Goal: Task Accomplishment & Management: Manage account settings

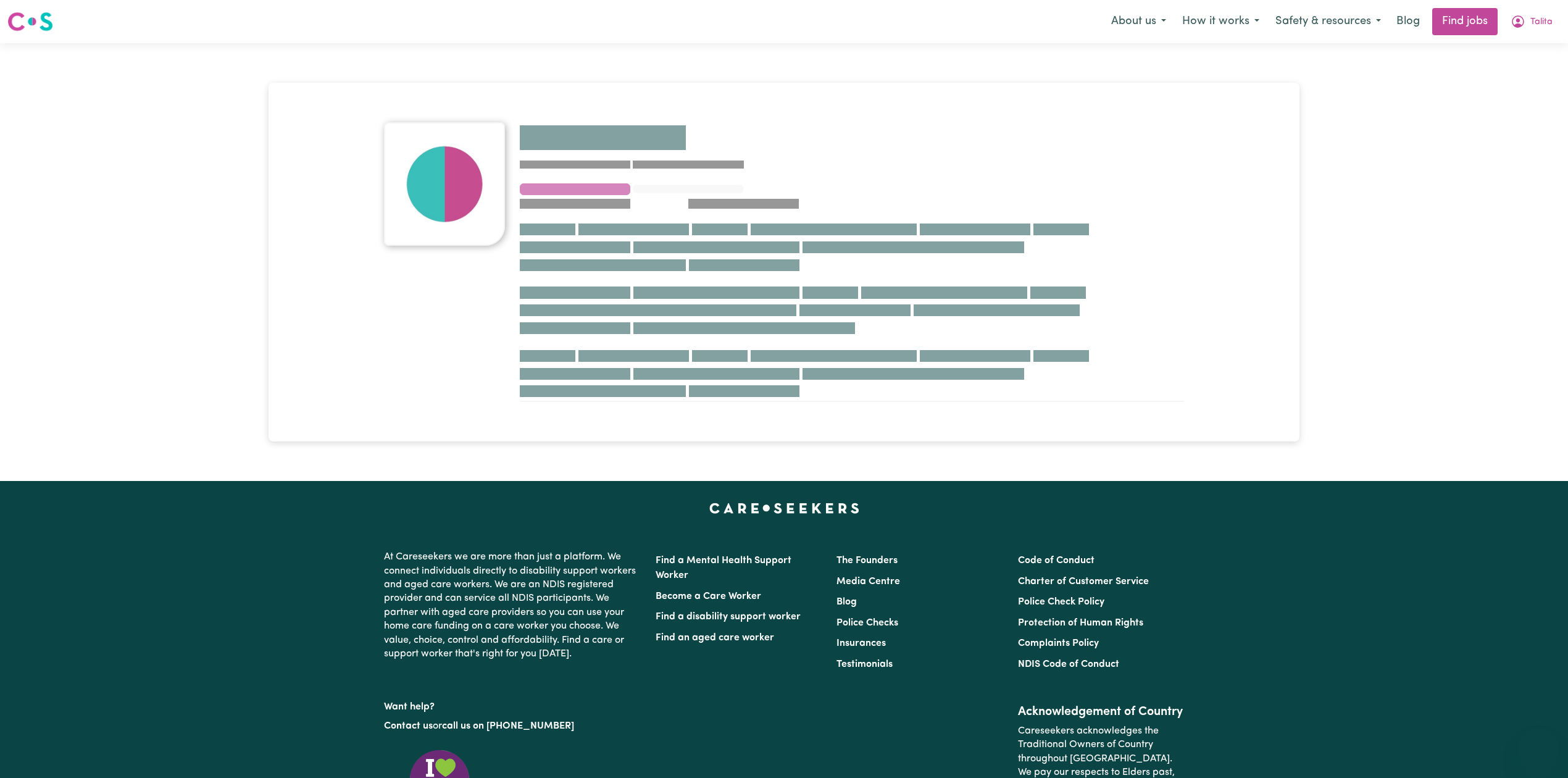
scroll to position [195, 0]
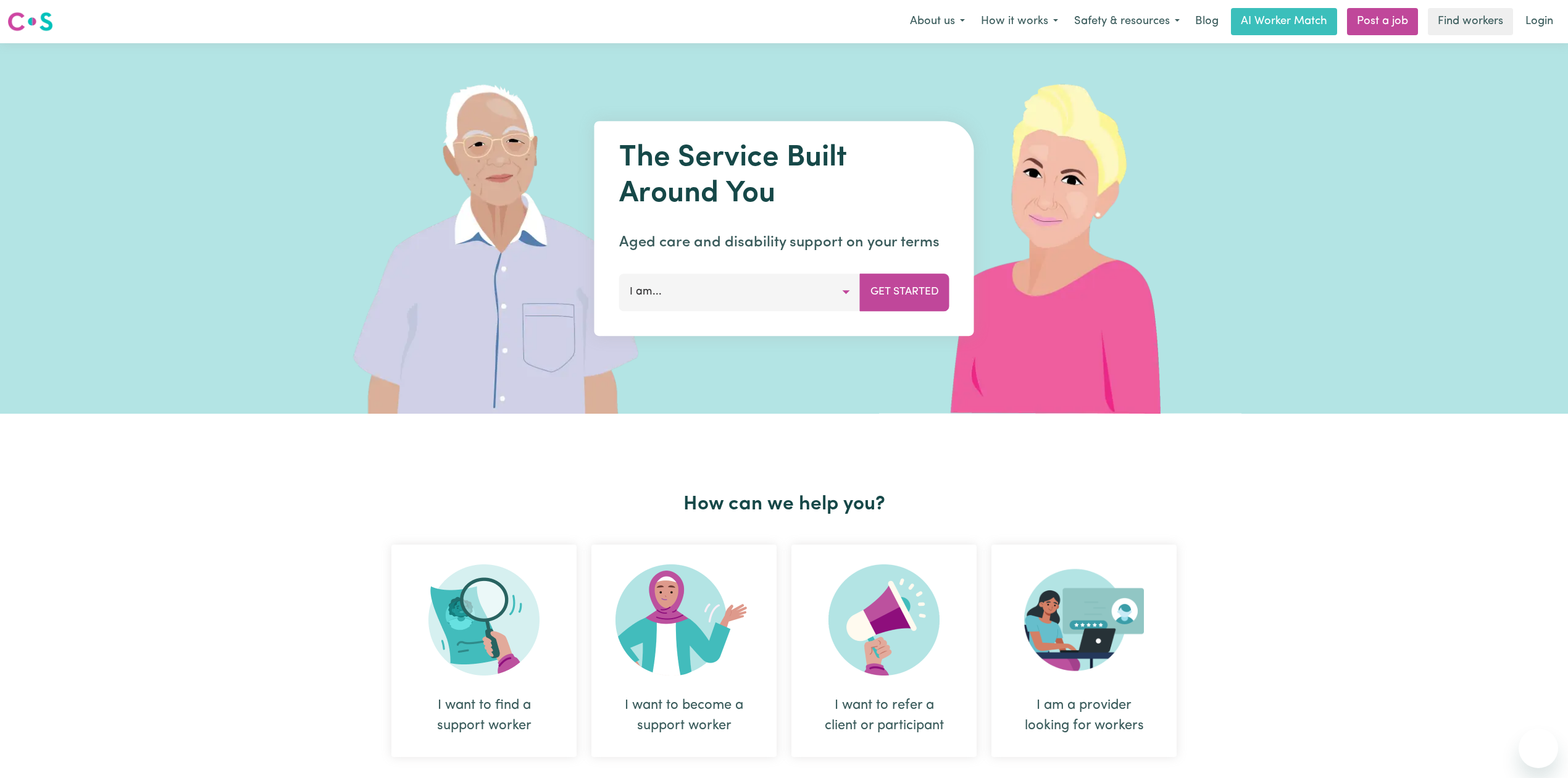
click at [1542, 13] on link "Login" at bounding box center [1538, 22] width 42 height 28
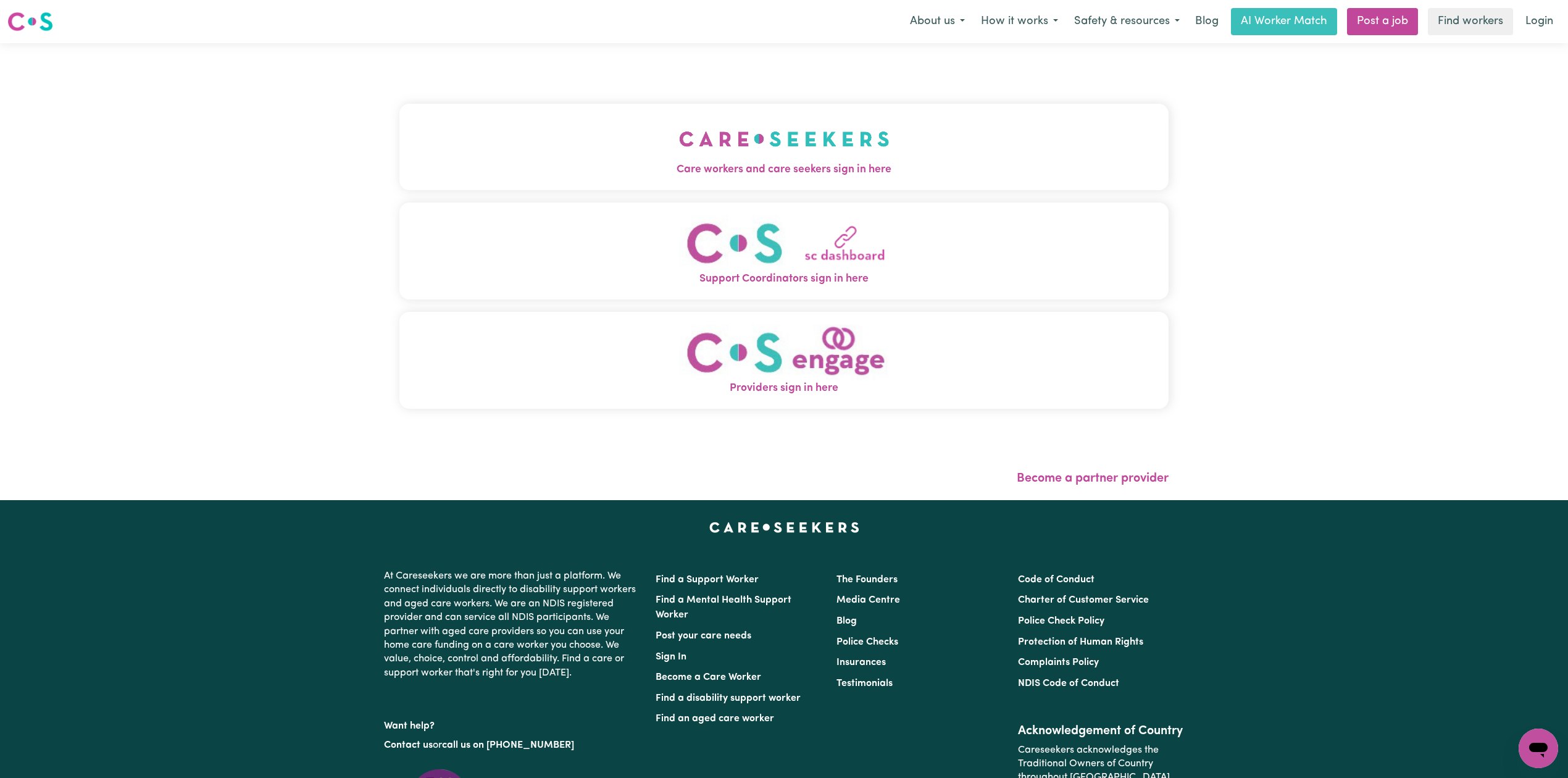
click at [715, 76] on div "Care workers and care seekers sign in here Support Coordinators sign in here Pr…" at bounding box center [784, 272] width 784 height 457
click at [627, 109] on button "Care workers and care seekers sign in here" at bounding box center [784, 147] width 769 height 87
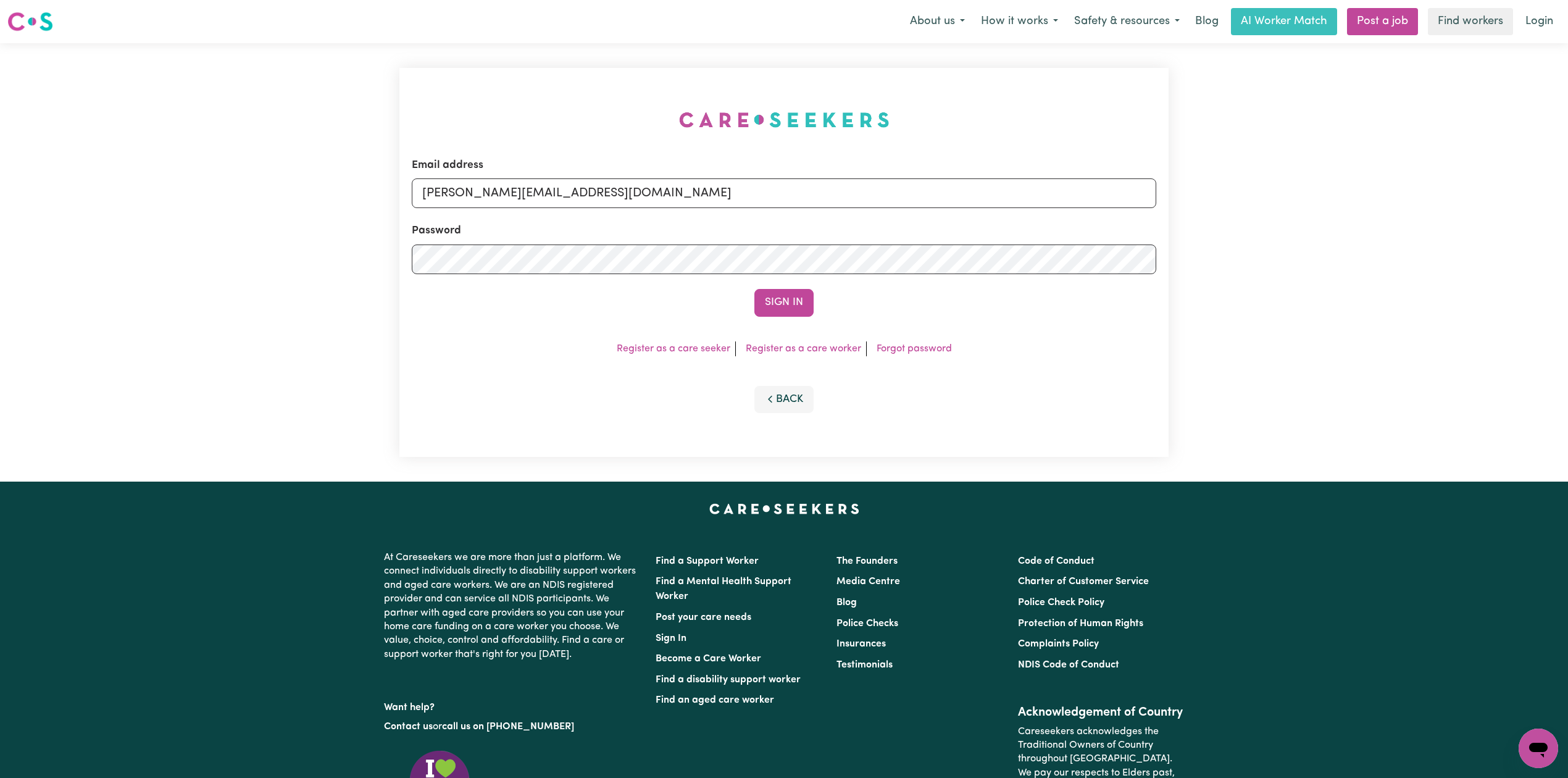
click at [548, 171] on div "Email address [PERSON_NAME][EMAIL_ADDRESS][DOMAIN_NAME] Password Sign In Regist…" at bounding box center [784, 262] width 784 height 438
click at [514, 204] on input "[PERSON_NAME][EMAIL_ADDRESS][DOMAIN_NAME]" at bounding box center [784, 193] width 744 height 30
drag, startPoint x: 507, startPoint y: 185, endPoint x: 875, endPoint y: 198, distance: 368.2
click at [875, 198] on input "Superuser~[EMAIL_ADDRESS][DOMAIN_NAME]" at bounding box center [784, 193] width 744 height 30
type input "Superuser~[EMAIL_ADDRESS][DOMAIN_NAME]"
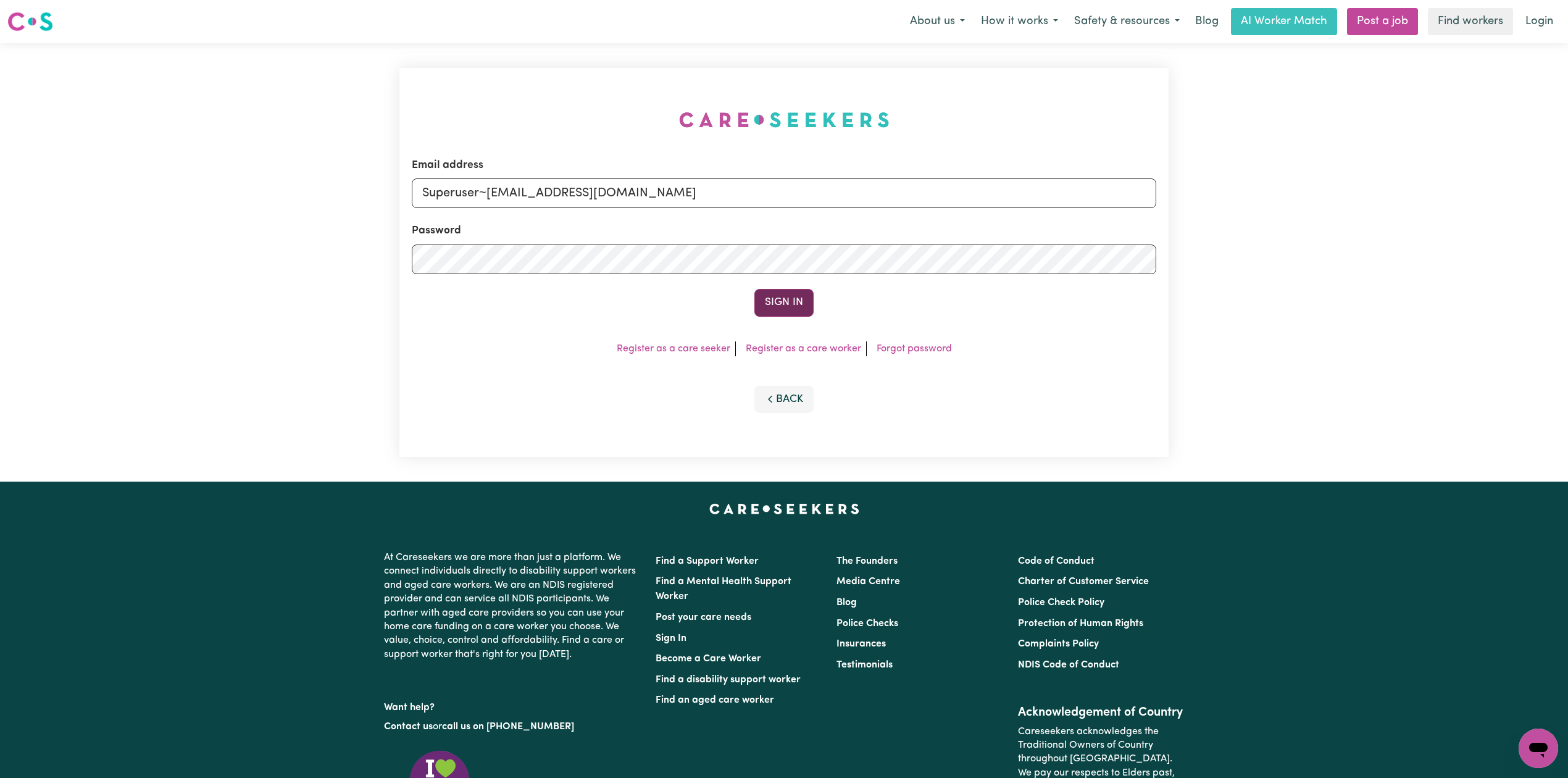
click at [786, 297] on button "Sign In" at bounding box center [784, 303] width 59 height 28
